Goal: Task Accomplishment & Management: Use online tool/utility

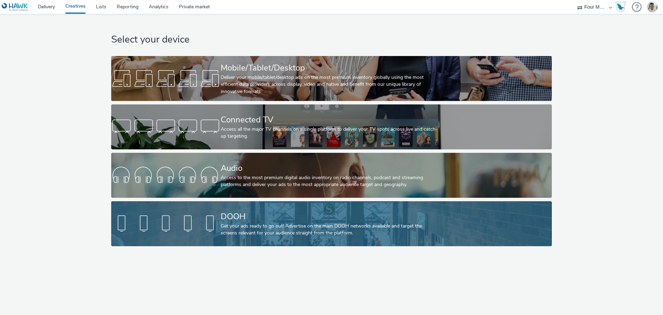
click at [233, 217] on div "DOOH" at bounding box center [330, 216] width 219 height 12
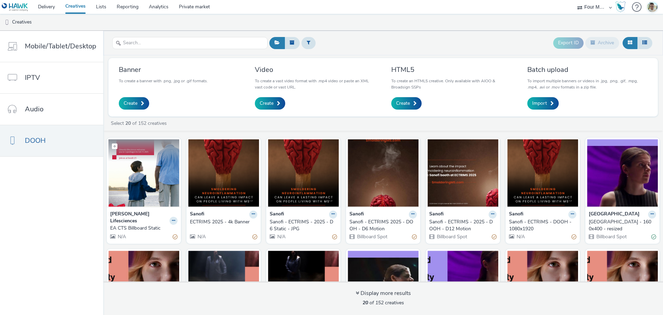
click at [127, 191] on img at bounding box center [143, 172] width 71 height 67
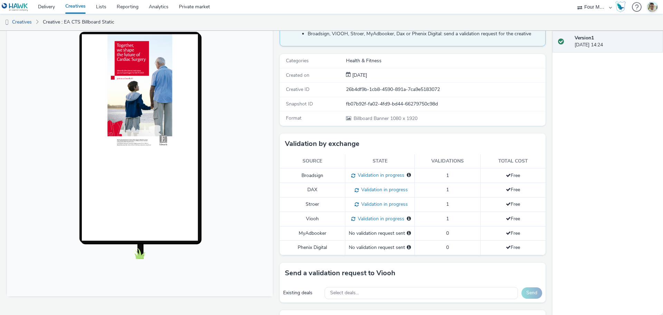
scroll to position [207, 0]
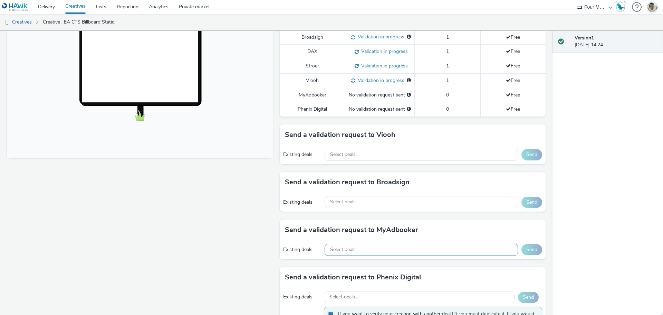
click at [435, 256] on div "Select deals..." at bounding box center [421, 250] width 193 height 12
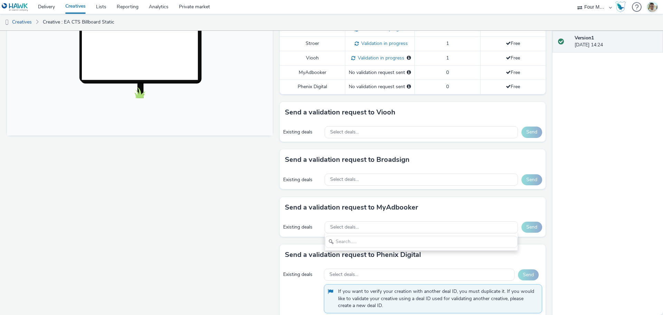
scroll to position [261, 0]
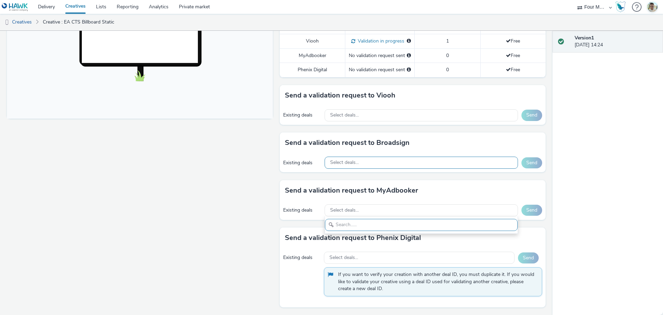
click at [365, 168] on div "Select deals..." at bounding box center [421, 162] width 193 height 12
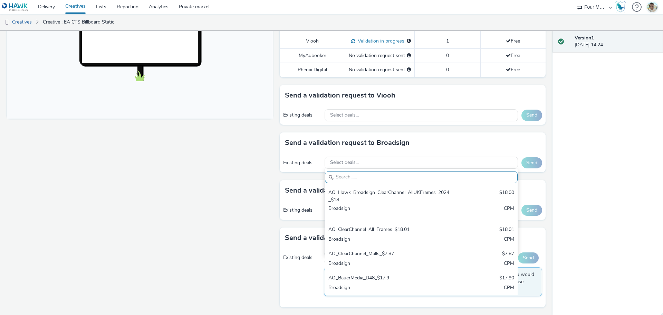
scroll to position [259, 0]
